Goal: Information Seeking & Learning: Learn about a topic

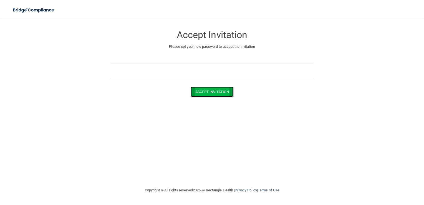
click at [197, 93] on button "Accept Invitation" at bounding box center [212, 92] width 43 height 10
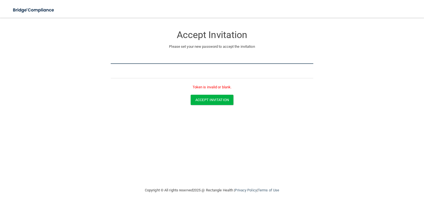
click at [32, 55] on form "Accept Invitation Please set your new password to accept the invitation Token i…" at bounding box center [212, 67] width 402 height 88
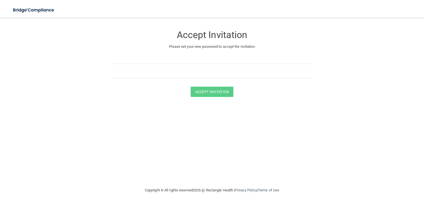
click at [260, 66] on div at bounding box center [212, 61] width 202 height 14
click at [214, 92] on button "Accept Invitation" at bounding box center [212, 92] width 43 height 10
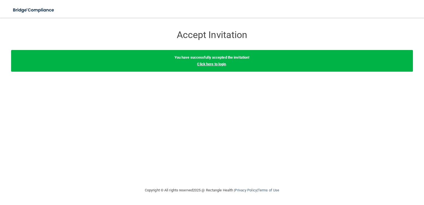
click at [211, 64] on link "Click here to login" at bounding box center [211, 64] width 29 height 4
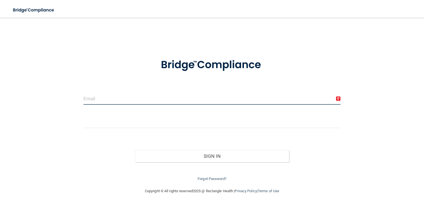
click at [125, 104] on input "email" at bounding box center [211, 98] width 257 height 12
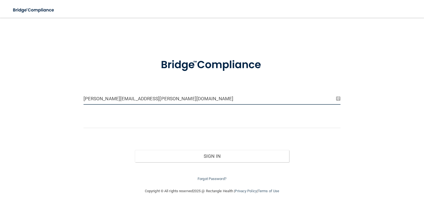
type input "[PERSON_NAME][EMAIL_ADDRESS][PERSON_NAME][DOMAIN_NAME]"
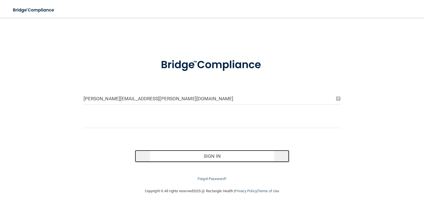
click at [183, 155] on button "Sign In" at bounding box center [212, 156] width 154 height 12
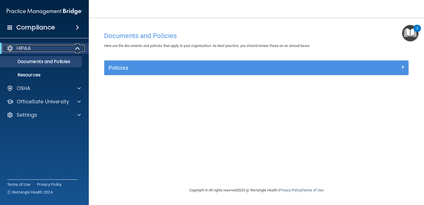
click at [60, 49] on div "HIPAA" at bounding box center [36, 48] width 69 height 7
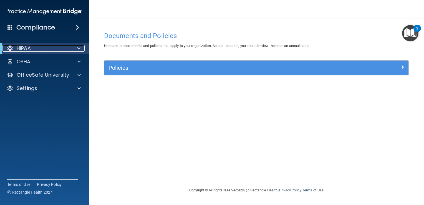
click at [33, 48] on div "HIPAA" at bounding box center [36, 48] width 69 height 7
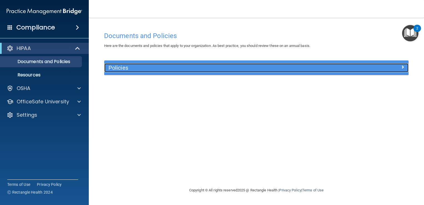
click at [131, 69] on h5 "Policies" at bounding box center [218, 68] width 220 height 6
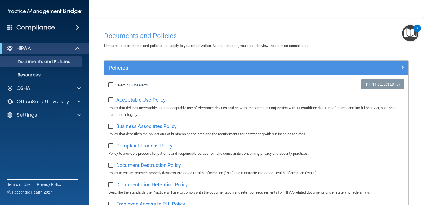
click at [137, 100] on span "Acceptable Use Policy" at bounding box center [140, 100] width 49 height 6
click at [110, 84] on input "Select All (Unselect 0) Unselect All" at bounding box center [111, 85] width 6 height 4
checkbox input "true"
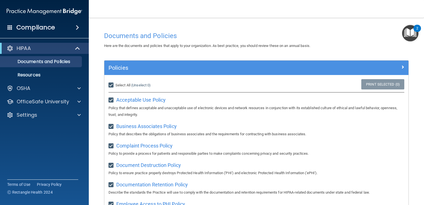
checkbox input "true"
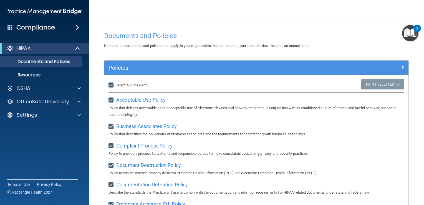
checkbox input "true"
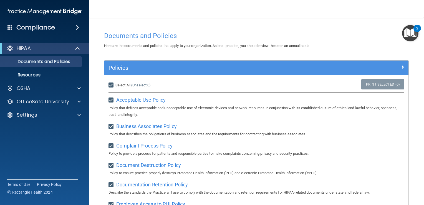
checkbox input "true"
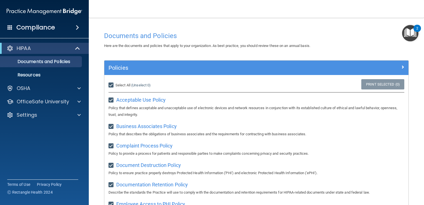
checkbox input "true"
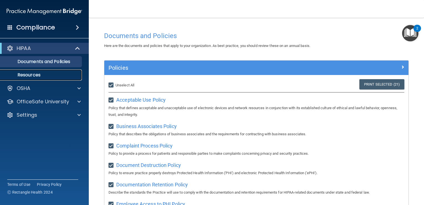
click at [38, 75] on p "Resources" at bounding box center [42, 75] width 76 height 6
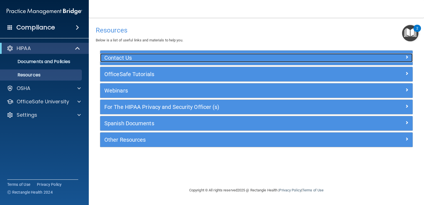
click at [138, 60] on h5 "Contact Us" at bounding box center [217, 58] width 226 height 6
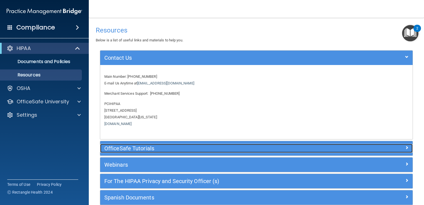
click at [141, 148] on h5 "OfficeSafe Tutorials" at bounding box center [217, 148] width 226 height 6
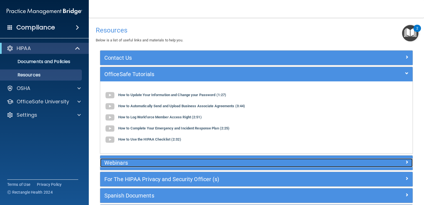
click at [130, 161] on h5 "Webinars" at bounding box center [217, 163] width 226 height 6
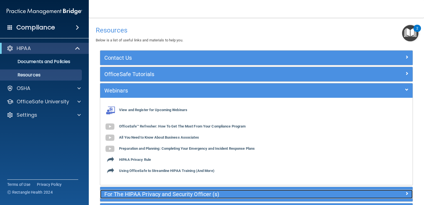
click at [142, 196] on h5 "For The HIPAA Privacy and Security Officer (s)" at bounding box center [217, 194] width 226 height 6
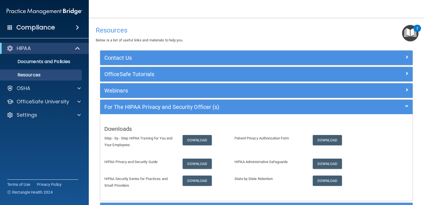
click at [42, 27] on h4 "Compliance" at bounding box center [35, 28] width 39 height 8
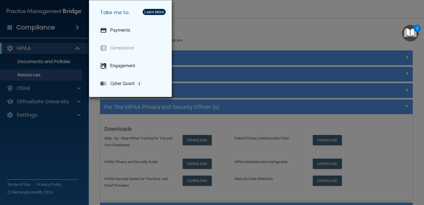
click at [42, 20] on div "Take me to: Payments Compliance Engagement Cyber Quant" at bounding box center [212, 102] width 424 height 205
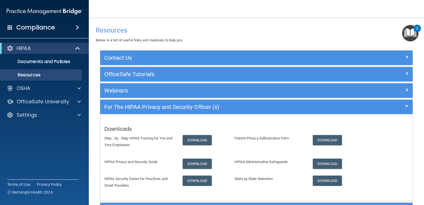
click at [413, 31] on img "Open Resource Center, 2 new notifications" at bounding box center [410, 33] width 16 height 16
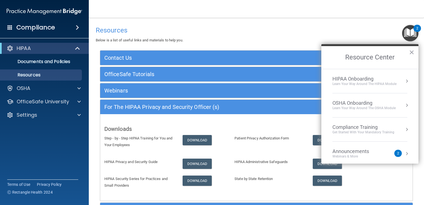
click at [399, 77] on div "HIPAA Onboarding Learn Your Way around the HIPAA module" at bounding box center [369, 81] width 75 height 11
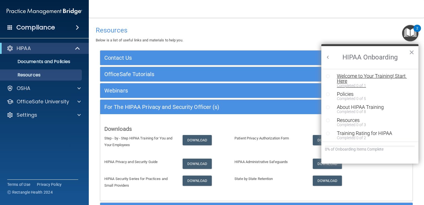
click at [393, 75] on div "Welcome to Your Training! Start Here" at bounding box center [372, 79] width 70 height 10
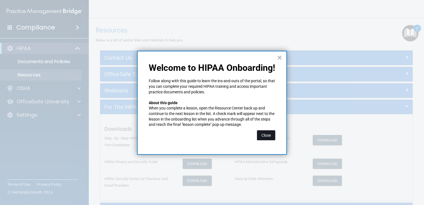
click at [267, 133] on button "Close" at bounding box center [266, 135] width 18 height 10
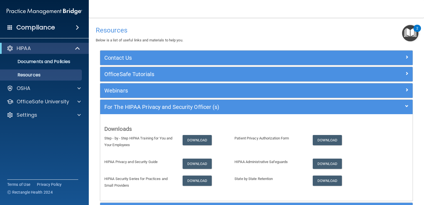
click at [412, 32] on img "Open Resource Center, 2 new notifications" at bounding box center [410, 33] width 16 height 16
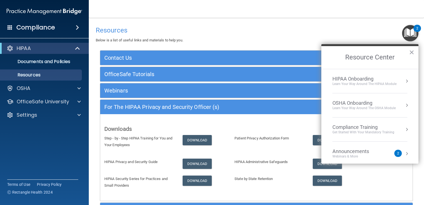
click at [404, 80] on button "Resource Center" at bounding box center [407, 81] width 6 height 6
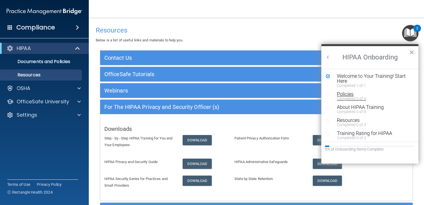
click at [350, 95] on div "Policies" at bounding box center [372, 94] width 70 height 5
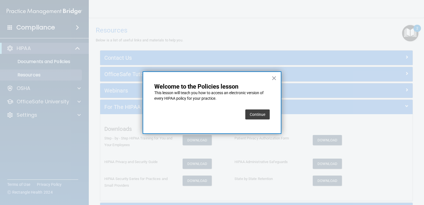
click at [253, 115] on button "Continue" at bounding box center [257, 114] width 24 height 10
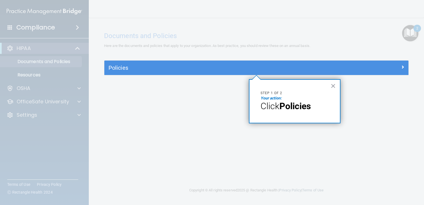
click at [254, 114] on div "× Step 1 of 2 Your action: Click Policies" at bounding box center [295, 101] width 92 height 44
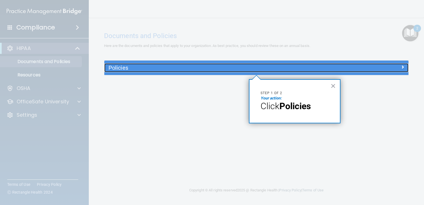
click at [123, 66] on h5 "Policies" at bounding box center [218, 68] width 220 height 6
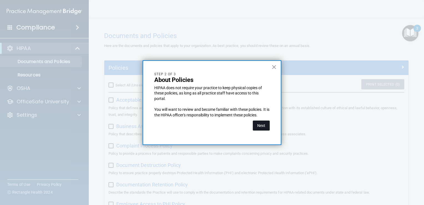
click at [263, 123] on button "Next" at bounding box center [261, 125] width 17 height 10
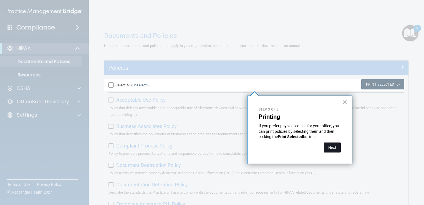
click at [334, 148] on button "Next" at bounding box center [332, 147] width 17 height 10
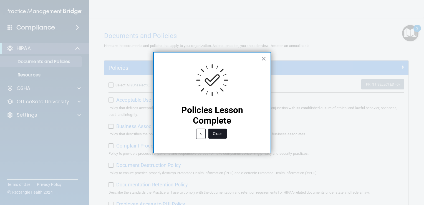
click at [220, 133] on button "Close" at bounding box center [217, 133] width 18 height 10
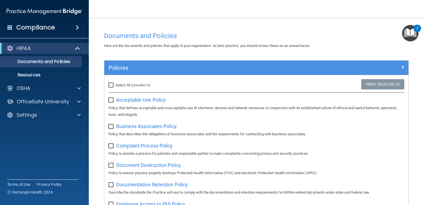
click at [111, 86] on input "Select All (Unselect 0) Unselect All" at bounding box center [111, 85] width 6 height 4
checkbox input "true"
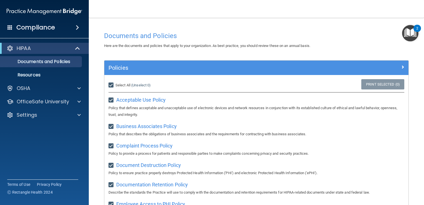
checkbox input "true"
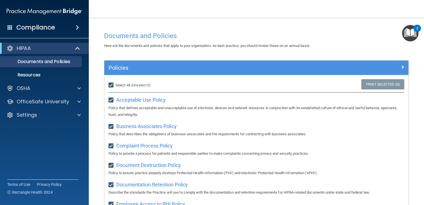
checkbox input "true"
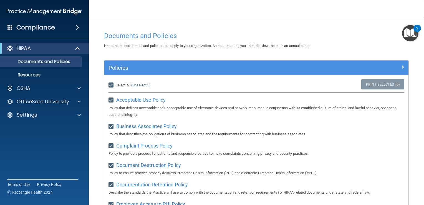
checkbox input "true"
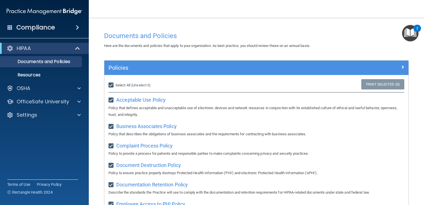
checkbox input "true"
click at [410, 35] on img "Open Resource Center, 2 new notifications" at bounding box center [410, 33] width 16 height 16
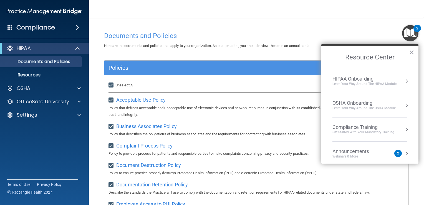
click at [404, 78] on button "Resource Center" at bounding box center [407, 81] width 6 height 6
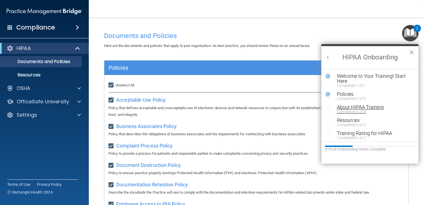
click at [368, 107] on div "About HIPAA Training" at bounding box center [372, 107] width 70 height 5
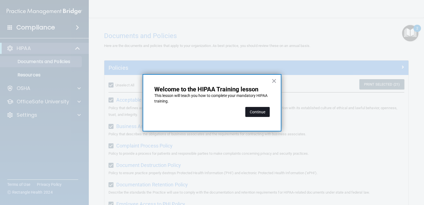
click at [252, 112] on button "Continue" at bounding box center [257, 112] width 24 height 10
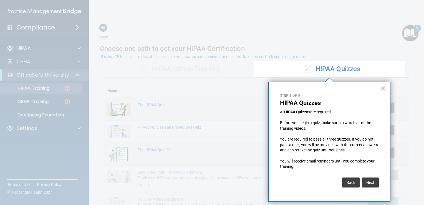
click at [381, 89] on button "×" at bounding box center [382, 88] width 5 height 9
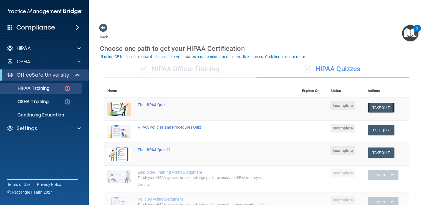
click at [377, 108] on button "Take Quiz" at bounding box center [381, 107] width 27 height 10
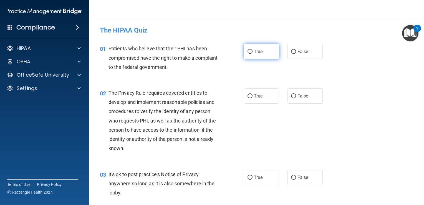
click at [248, 51] on input "True" at bounding box center [249, 52] width 5 height 4
radio input "true"
click at [248, 51] on input "True" at bounding box center [249, 52] width 5 height 4
click at [249, 96] on input "True" at bounding box center [249, 96] width 5 height 4
radio input "true"
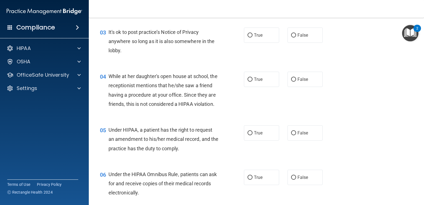
scroll to position [144, 0]
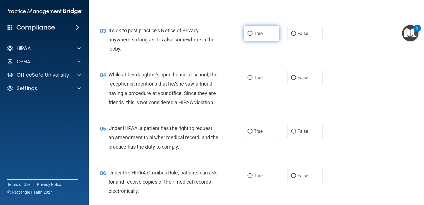
click at [248, 32] on input "True" at bounding box center [249, 34] width 5 height 4
radio input "true"
click at [291, 77] on input "False" at bounding box center [293, 78] width 5 height 4
radio input "true"
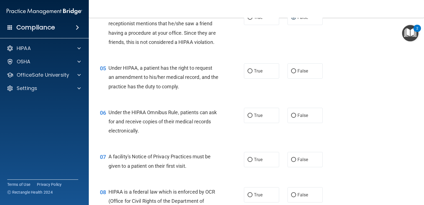
scroll to position [204, 0]
click at [249, 73] on input "True" at bounding box center [249, 71] width 5 height 4
radio input "true"
click at [247, 117] on input "True" at bounding box center [249, 115] width 5 height 4
radio input "true"
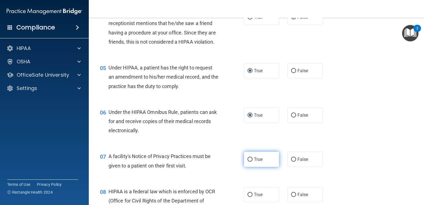
click at [248, 161] on input "True" at bounding box center [249, 159] width 5 height 4
radio input "true"
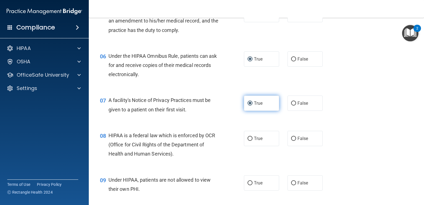
scroll to position [261, 0]
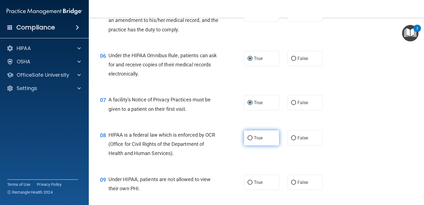
click at [248, 140] on input "True" at bounding box center [249, 138] width 5 height 4
radio input "true"
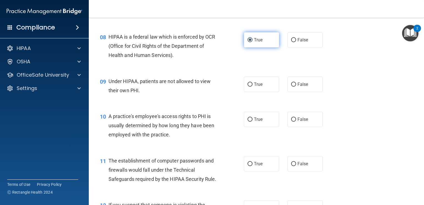
scroll to position [360, 0]
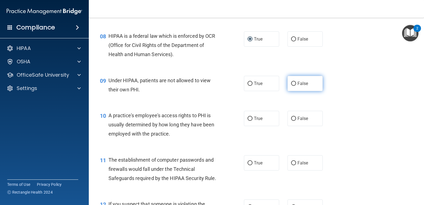
click at [291, 86] on input "False" at bounding box center [293, 84] width 5 height 4
radio input "true"
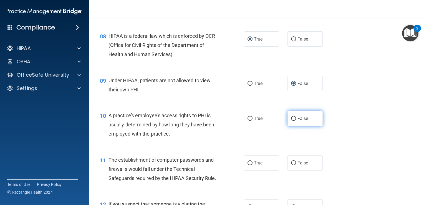
click at [291, 121] on input "False" at bounding box center [293, 119] width 5 height 4
radio input "true"
click at [249, 165] on input "True" at bounding box center [249, 163] width 5 height 4
radio input "true"
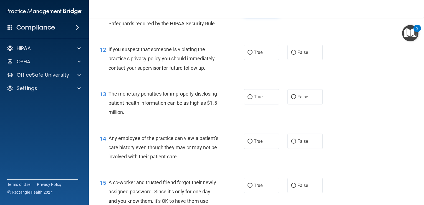
scroll to position [515, 0]
click at [247, 54] on input "True" at bounding box center [249, 52] width 5 height 4
radio input "true"
click at [247, 98] on input "True" at bounding box center [249, 96] width 5 height 4
radio input "true"
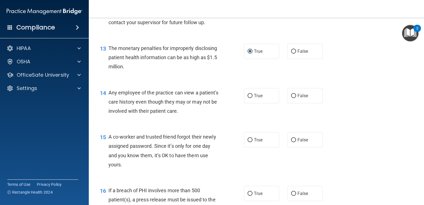
scroll to position [560, 0]
click at [248, 97] on input "True" at bounding box center [249, 95] width 5 height 4
radio input "true"
click at [291, 141] on input "False" at bounding box center [293, 139] width 5 height 4
radio input "true"
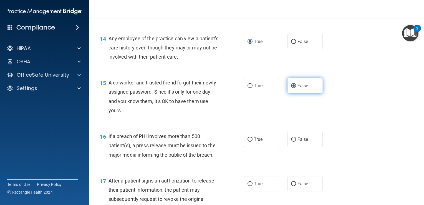
scroll to position [620, 0]
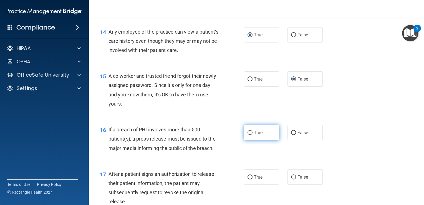
click at [248, 135] on input "True" at bounding box center [249, 133] width 5 height 4
radio input "true"
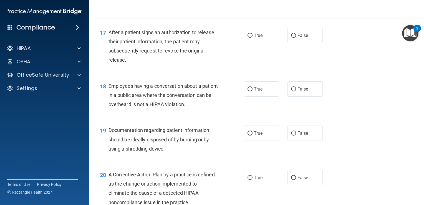
scroll to position [753, 0]
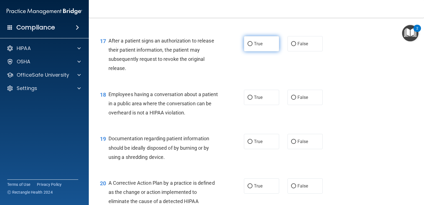
click at [248, 46] on input "True" at bounding box center [249, 44] width 5 height 4
radio input "true"
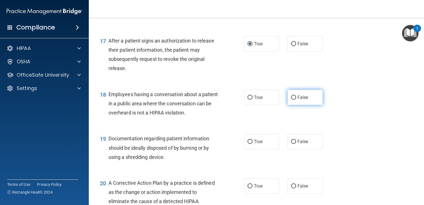
click at [292, 100] on input "False" at bounding box center [293, 97] width 5 height 4
radio input "true"
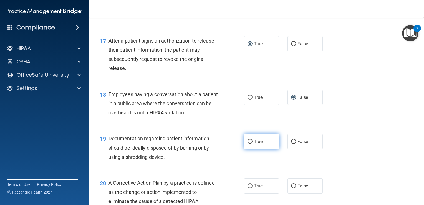
click at [247, 144] on input "True" at bounding box center [249, 142] width 5 height 4
radio input "true"
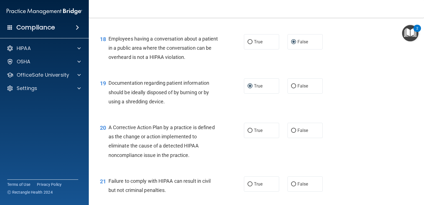
scroll to position [809, 0]
click at [247, 133] on input "True" at bounding box center [249, 130] width 5 height 4
radio input "true"
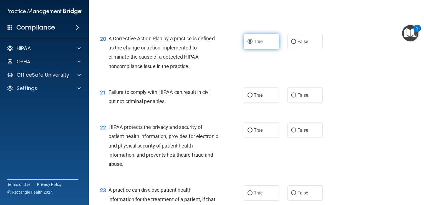
scroll to position [899, 0]
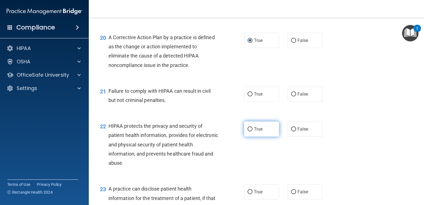
click at [249, 131] on input "True" at bounding box center [249, 129] width 5 height 4
radio input "true"
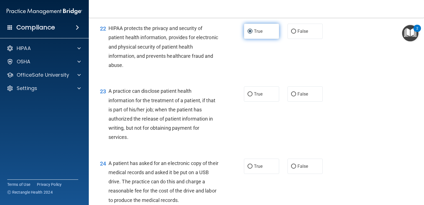
scroll to position [997, 0]
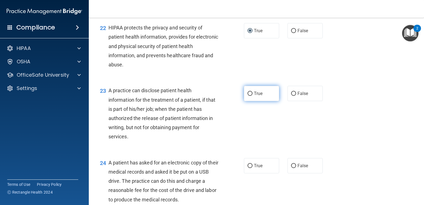
click at [249, 96] on input "True" at bounding box center [249, 94] width 5 height 4
radio input "true"
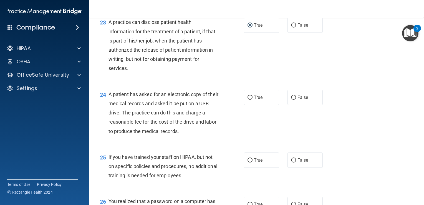
scroll to position [1064, 0]
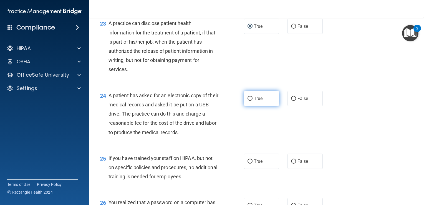
click at [247, 101] on input "True" at bounding box center [249, 99] width 5 height 4
radio input "true"
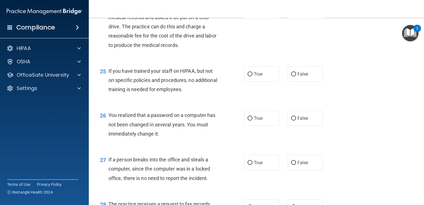
scroll to position [1152, 0]
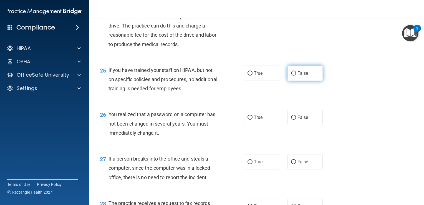
click at [292, 75] on input "False" at bounding box center [293, 73] width 5 height 4
radio input "true"
click at [250, 125] on label "True" at bounding box center [261, 117] width 35 height 15
click at [250, 120] on input "True" at bounding box center [249, 117] width 5 height 4
radio input "true"
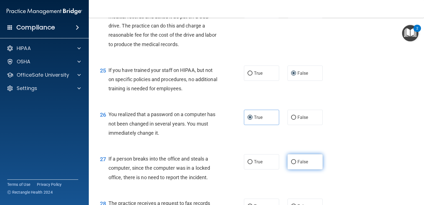
click at [292, 164] on input "False" at bounding box center [293, 162] width 5 height 4
radio input "true"
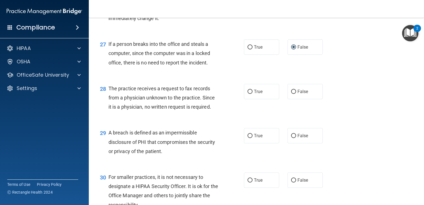
scroll to position [1273, 0]
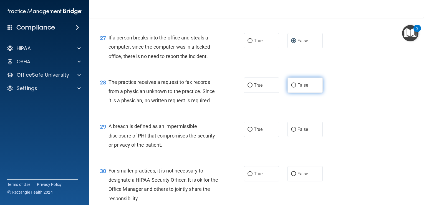
click at [292, 87] on input "False" at bounding box center [293, 85] width 5 height 4
radio input "true"
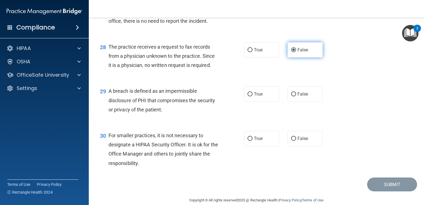
scroll to position [1314, 0]
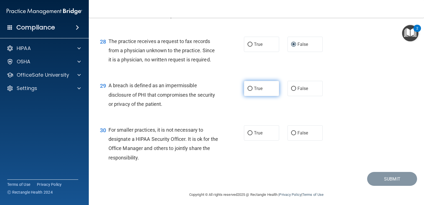
click at [247, 91] on input "True" at bounding box center [249, 89] width 5 height 4
radio input "true"
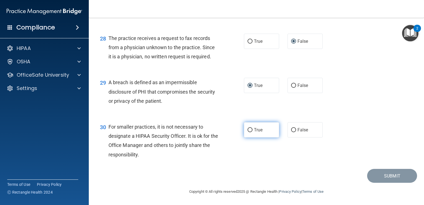
click at [248, 131] on input "True" at bounding box center [249, 130] width 5 height 4
radio input "true"
click at [344, 180] on div "Submit" at bounding box center [256, 176] width 321 height 14
click at [321, 165] on div "30 For smaller practices, it is not necessary to designate a HIPAA Security Off…" at bounding box center [256, 142] width 321 height 54
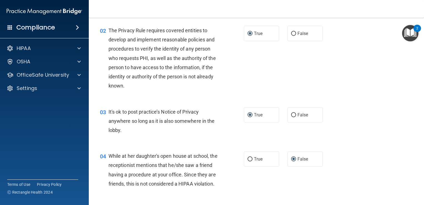
scroll to position [0, 0]
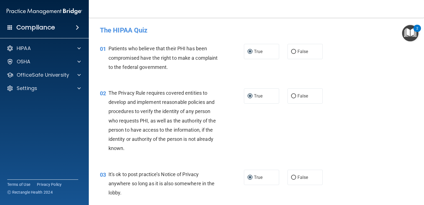
drag, startPoint x: 422, startPoint y: 39, endPoint x: 407, endPoint y: 193, distance: 153.9
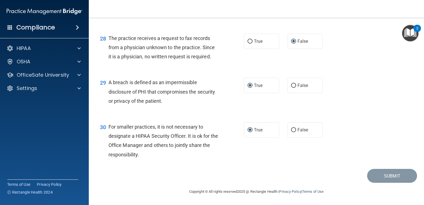
scroll to position [1326, 0]
click at [292, 130] on input "False" at bounding box center [293, 130] width 5 height 4
radio input "true"
click at [249, 129] on input "True" at bounding box center [249, 130] width 5 height 4
radio input "true"
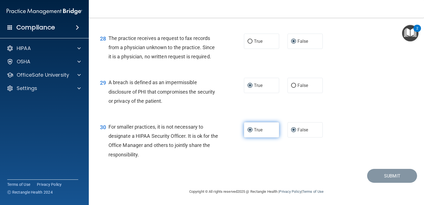
radio input "false"
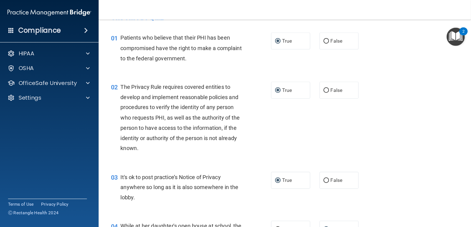
scroll to position [0, 0]
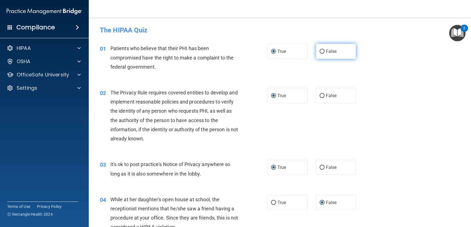
click at [317, 54] on label "False" at bounding box center [336, 51] width 40 height 15
click at [320, 54] on input "False" at bounding box center [322, 52] width 5 height 4
radio input "true"
click at [278, 54] on span "True" at bounding box center [281, 51] width 9 height 5
click at [276, 54] on input "True" at bounding box center [273, 52] width 5 height 4
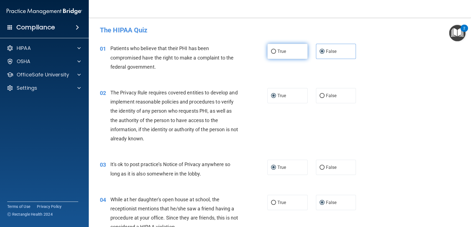
radio input "true"
radio input "false"
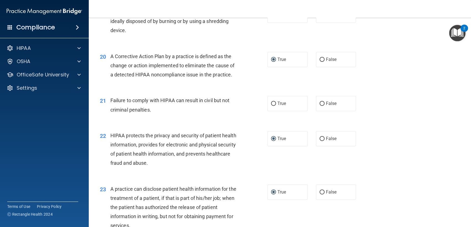
scroll to position [828, 0]
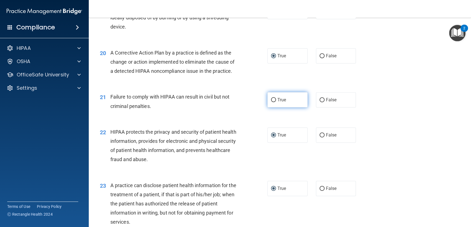
click at [273, 102] on input "True" at bounding box center [273, 100] width 5 height 4
radio input "true"
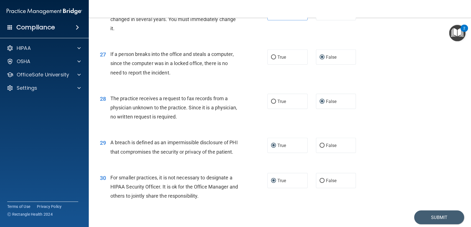
scroll to position [1220, 0]
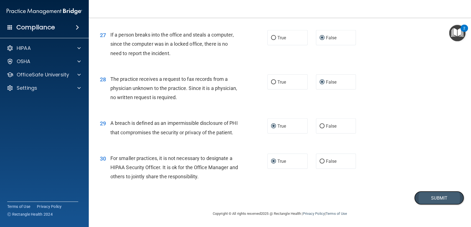
click at [420, 199] on button "Submit" at bounding box center [439, 198] width 50 height 14
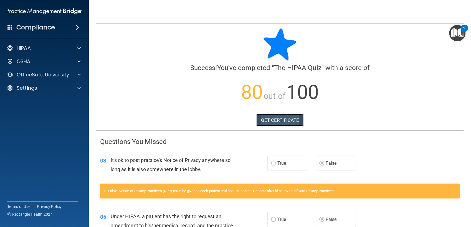
click at [265, 119] on link "GET CERTIFICATE" at bounding box center [279, 120] width 47 height 12
click at [79, 46] on span at bounding box center [78, 48] width 3 height 7
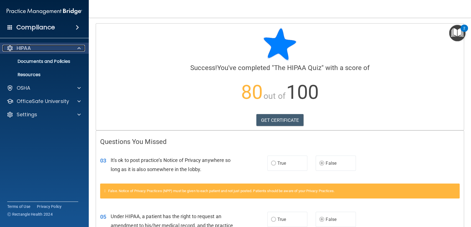
click at [27, 50] on p "HIPAA" at bounding box center [24, 48] width 14 height 7
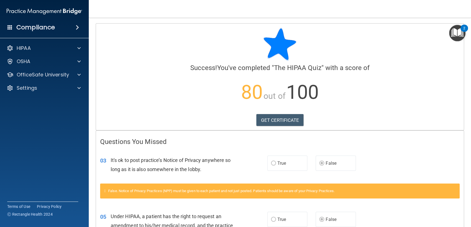
click at [424, 34] on img "Open Resource Center, 2 new notifications" at bounding box center [457, 33] width 16 height 16
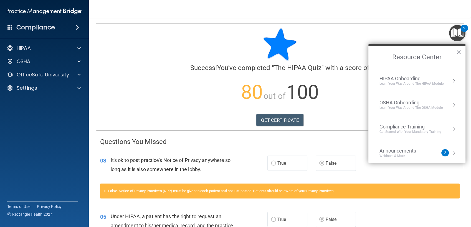
click at [424, 81] on button "Resource Center" at bounding box center [454, 81] width 6 height 6
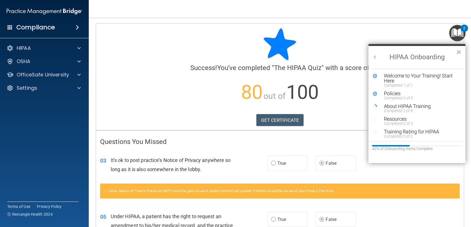
click at [424, 113] on li "About HIPAA Training Completed 2 of 8" at bounding box center [417, 110] width 88 height 13
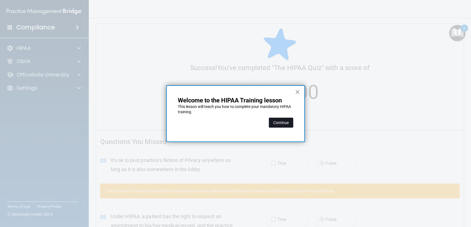
click at [283, 123] on button "Continue" at bounding box center [281, 123] width 24 height 10
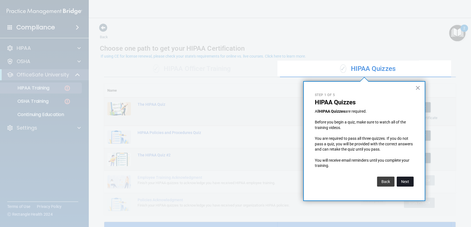
click at [404, 181] on button "Next" at bounding box center [405, 182] width 17 height 10
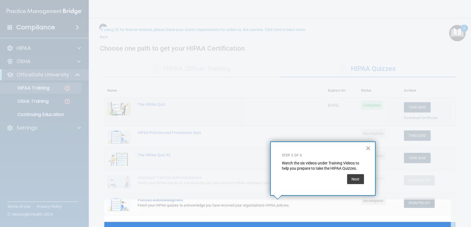
scroll to position [27, 0]
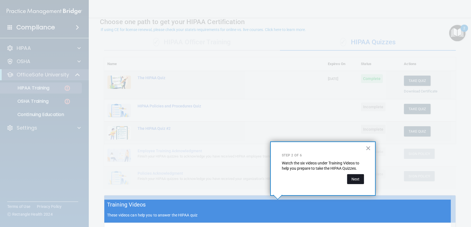
click at [355, 179] on button "Next" at bounding box center [355, 179] width 17 height 10
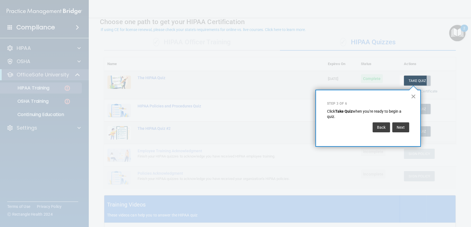
click at [412, 95] on button "×" at bounding box center [413, 96] width 5 height 9
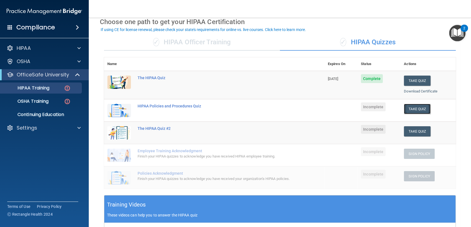
click at [411, 108] on button "Take Quiz" at bounding box center [417, 109] width 27 height 10
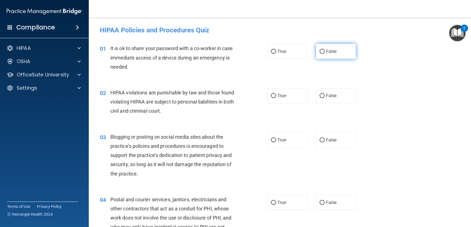
click at [320, 52] on input "False" at bounding box center [322, 52] width 5 height 4
radio input "true"
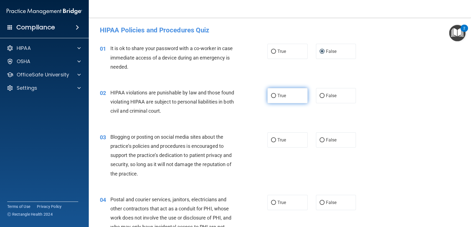
click at [272, 96] on input "True" at bounding box center [273, 96] width 5 height 4
radio input "true"
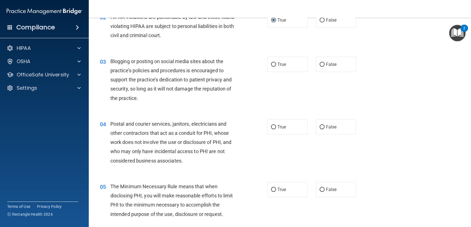
scroll to position [77, 0]
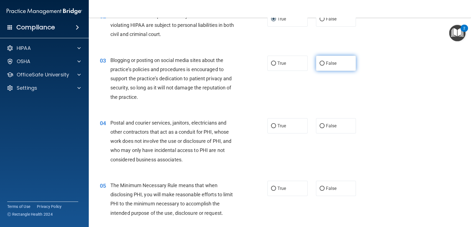
click at [320, 65] on input "False" at bounding box center [322, 64] width 5 height 4
radio input "true"
click at [273, 125] on input "True" at bounding box center [273, 126] width 5 height 4
radio input "true"
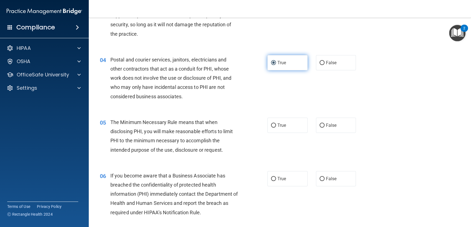
scroll to position [146, 0]
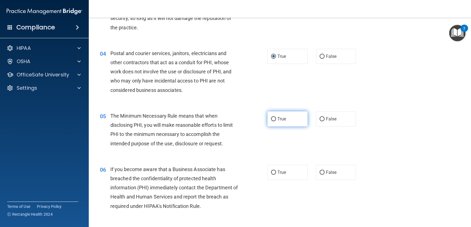
click at [272, 120] on input "True" at bounding box center [273, 119] width 5 height 4
radio input "true"
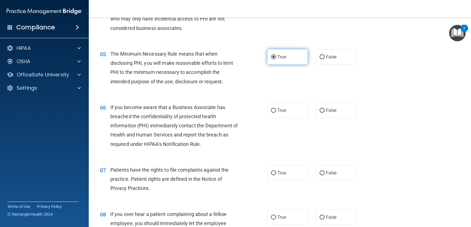
scroll to position [209, 0]
click at [271, 110] on input "True" at bounding box center [273, 111] width 5 height 4
radio input "true"
click at [271, 173] on input "True" at bounding box center [273, 173] width 5 height 4
radio input "true"
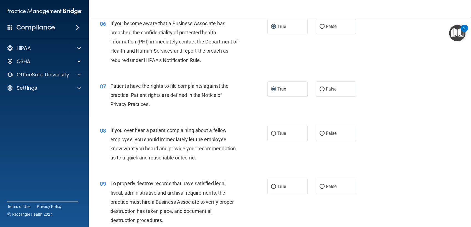
scroll to position [294, 0]
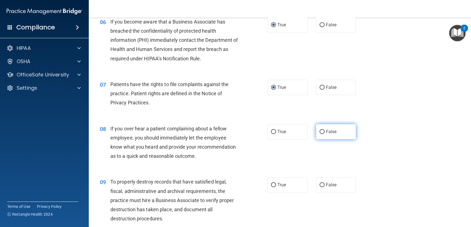
click at [320, 132] on input "False" at bounding box center [322, 132] width 5 height 4
radio input "true"
click at [298, 152] on div "08 If you over hear a patient complaining about a fellow employee, you should i…" at bounding box center [280, 144] width 368 height 54
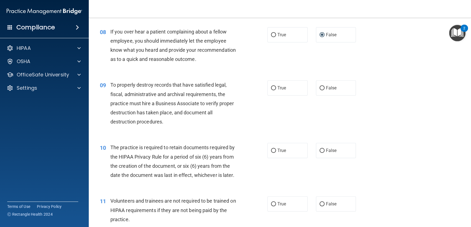
scroll to position [392, 0]
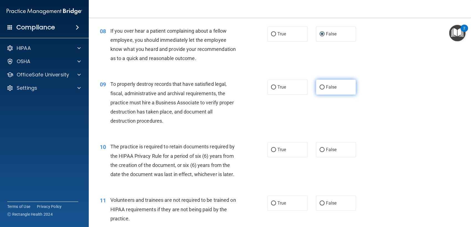
click at [320, 88] on input "False" at bounding box center [322, 87] width 5 height 4
radio input "true"
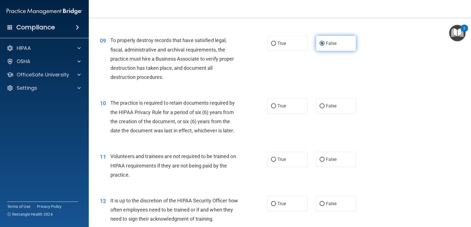
scroll to position [437, 0]
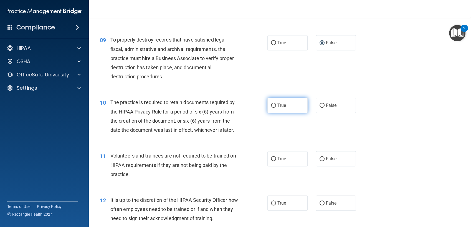
click at [273, 107] on input "True" at bounding box center [273, 106] width 5 height 4
radio input "true"
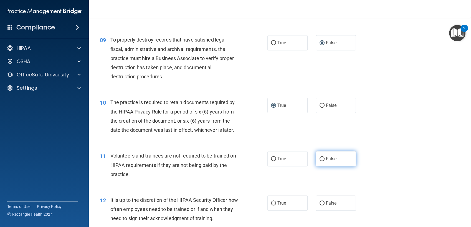
click at [320, 161] on input "False" at bounding box center [322, 159] width 5 height 4
radio input "true"
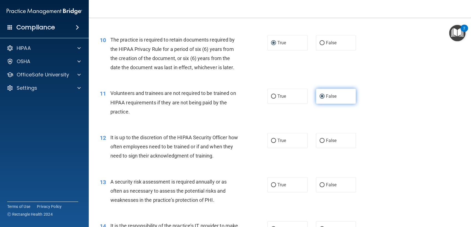
scroll to position [500, 0]
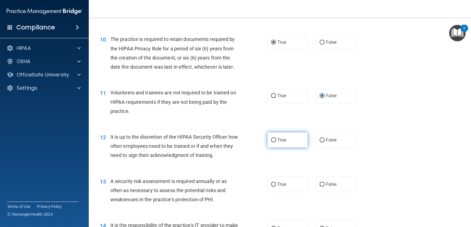
click at [272, 140] on input "True" at bounding box center [273, 140] width 5 height 4
radio input "true"
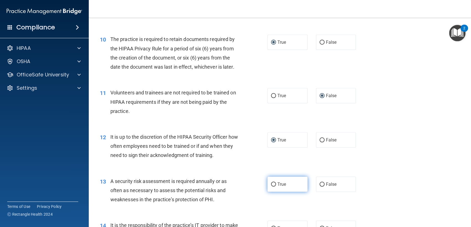
click at [271, 185] on input "True" at bounding box center [273, 185] width 5 height 4
radio input "true"
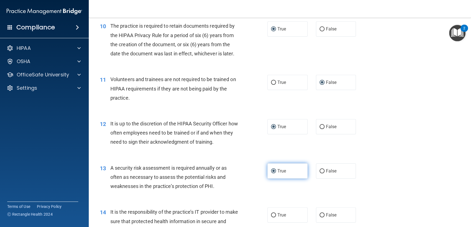
scroll to position [531, 0]
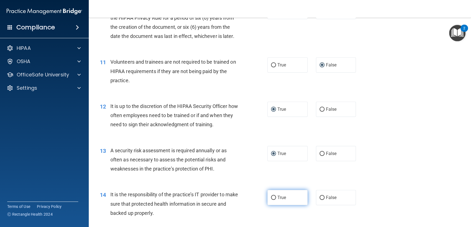
click at [271, 196] on input "True" at bounding box center [273, 198] width 5 height 4
radio input "true"
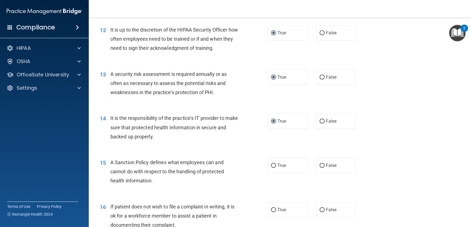
scroll to position [609, 0]
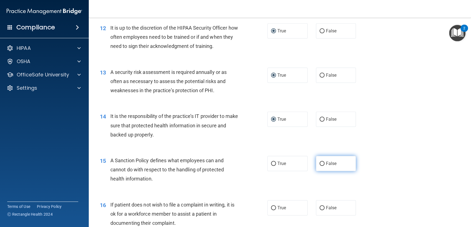
click at [320, 163] on input "False" at bounding box center [322, 164] width 5 height 4
radio input "true"
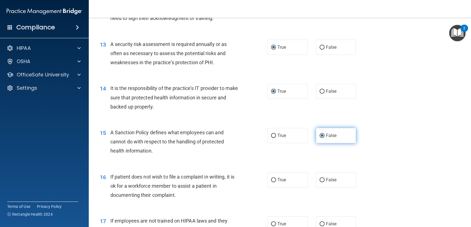
scroll to position [652, 0]
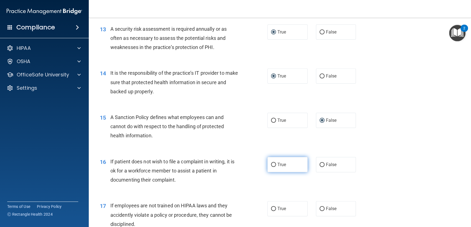
click at [269, 168] on label "True" at bounding box center [287, 164] width 40 height 15
click at [271, 167] on input "True" at bounding box center [273, 165] width 5 height 4
radio input "true"
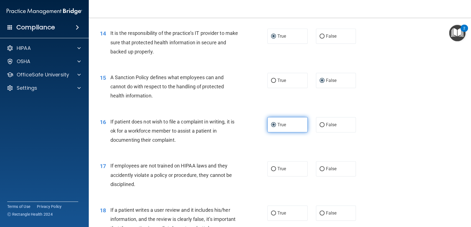
scroll to position [693, 0]
click at [320, 169] on input "False" at bounding box center [322, 169] width 5 height 4
radio input "true"
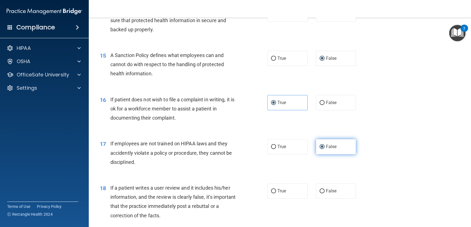
scroll to position [715, 0]
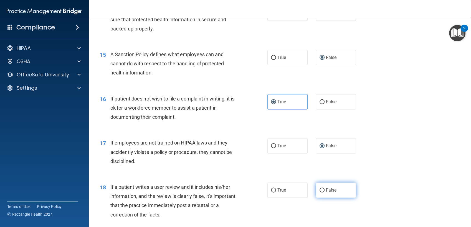
click at [321, 192] on input "False" at bounding box center [322, 191] width 5 height 4
radio input "true"
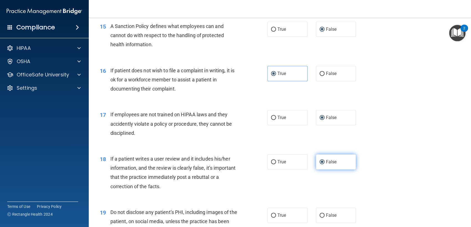
scroll to position [763, 0]
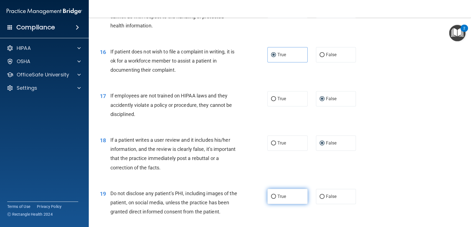
click at [271, 198] on input "True" at bounding box center [273, 197] width 5 height 4
radio input "true"
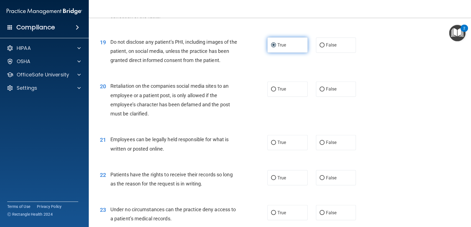
scroll to position [917, 0]
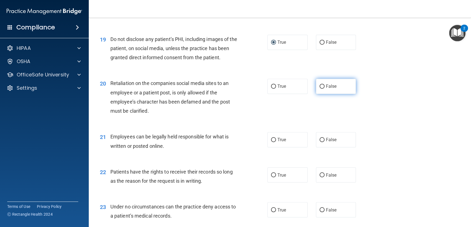
click at [320, 88] on input "False" at bounding box center [322, 87] width 5 height 4
radio input "true"
click at [271, 140] on input "True" at bounding box center [273, 140] width 5 height 4
radio input "true"
click at [271, 177] on input "True" at bounding box center [273, 175] width 5 height 4
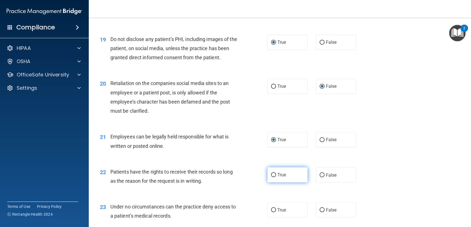
radio input "true"
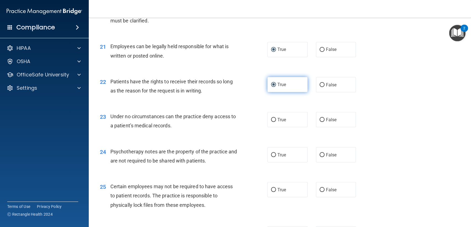
scroll to position [1008, 0]
click at [320, 119] on input "False" at bounding box center [322, 119] width 5 height 4
radio input "true"
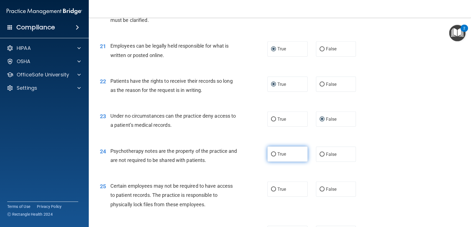
click at [273, 153] on input "True" at bounding box center [273, 155] width 5 height 4
radio input "true"
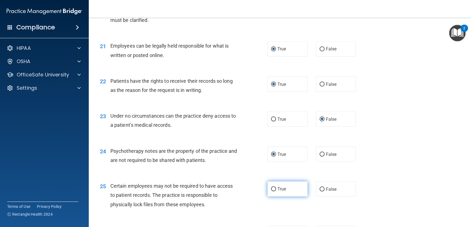
click at [271, 191] on input "True" at bounding box center [273, 190] width 5 height 4
radio input "true"
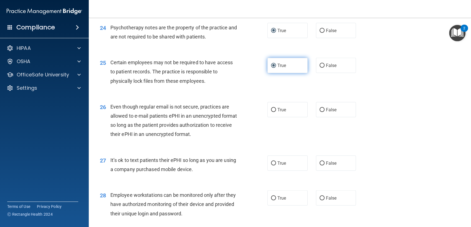
scroll to position [1134, 0]
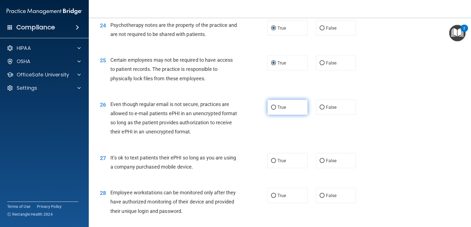
click at [271, 108] on input "True" at bounding box center [273, 108] width 5 height 4
radio input "true"
click at [320, 162] on input "False" at bounding box center [322, 161] width 5 height 4
radio input "true"
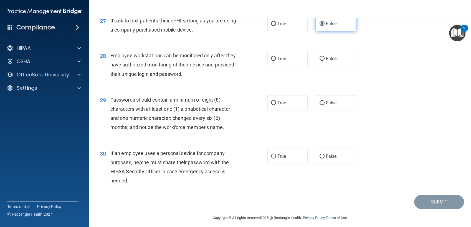
scroll to position [1276, 0]
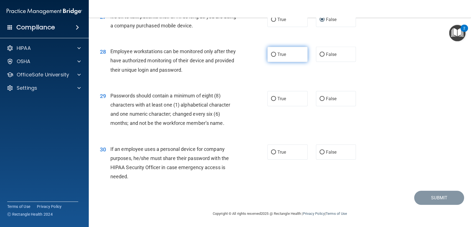
click at [272, 55] on input "True" at bounding box center [273, 55] width 5 height 4
radio input "true"
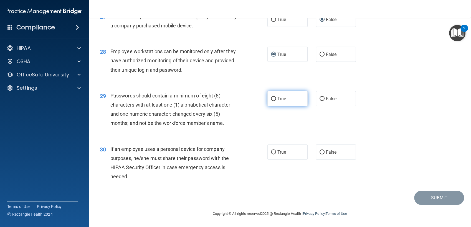
click at [273, 99] on input "True" at bounding box center [273, 99] width 5 height 4
radio input "true"
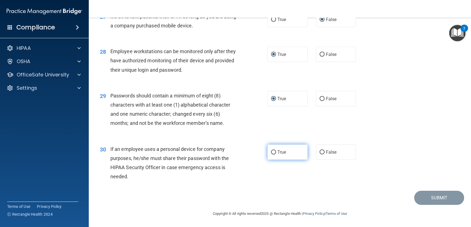
click at [273, 153] on input "True" at bounding box center [273, 153] width 5 height 4
radio input "true"
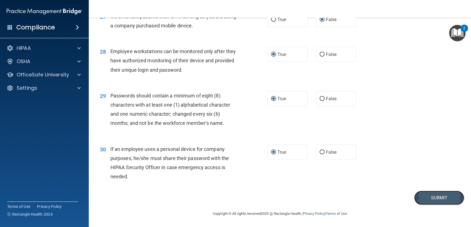
click at [422, 196] on button "Submit" at bounding box center [439, 198] width 50 height 14
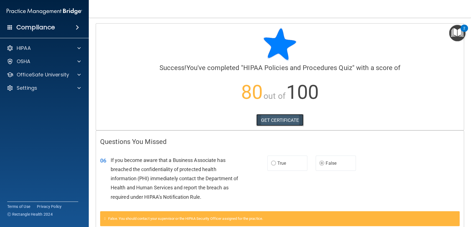
click at [283, 121] on link "GET CERTIFICATE" at bounding box center [279, 120] width 47 height 12
click at [335, 41] on div at bounding box center [280, 44] width 360 height 33
click at [80, 87] on span at bounding box center [78, 88] width 3 height 7
click at [39, 115] on p "Sign Out" at bounding box center [42, 115] width 76 height 6
